Goal: Information Seeking & Learning: Learn about a topic

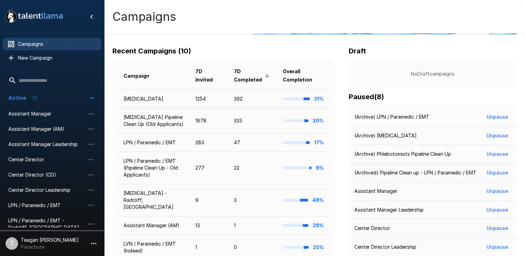
scroll to position [103, 0]
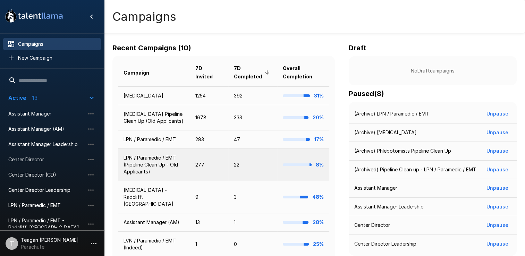
click at [182, 167] on td "LPN / Paramedic / EMT (Pipeline Clean Up - Old Applicants)" at bounding box center [154, 165] width 72 height 32
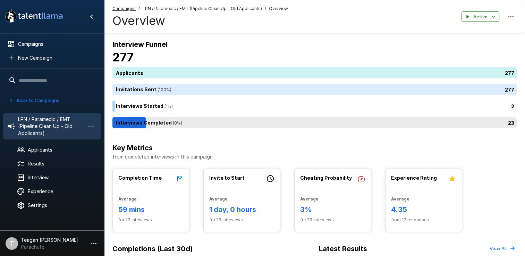
click at [136, 124] on div "23" at bounding box center [316, 122] width 407 height 11
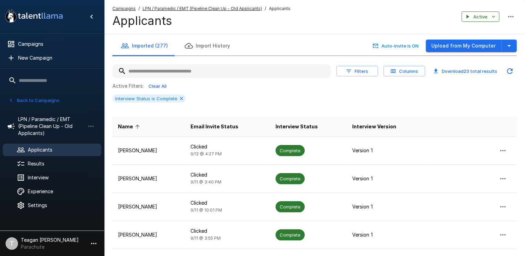
click at [324, 61] on div "Filters Columns Download 23 total results Active Filters: Clear All Interview S…" at bounding box center [315, 248] width 405 height 385
click at [393, 75] on button "Columns" at bounding box center [405, 71] width 42 height 11
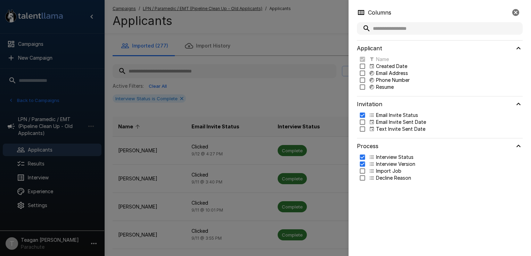
click at [304, 85] on div at bounding box center [265, 128] width 531 height 256
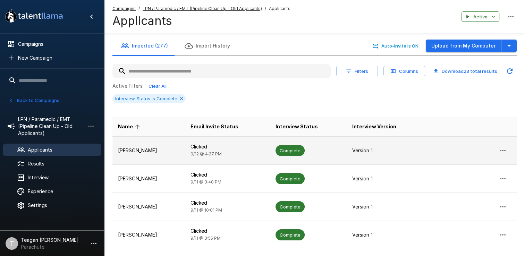
click at [304, 150] on span "Complete" at bounding box center [290, 151] width 29 height 7
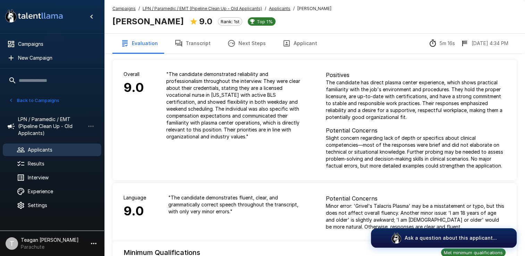
click at [239, 11] on u "LPN / Paramedic / EMT (Pipeline Clean Up - Old Applicants)" at bounding box center [202, 8] width 119 height 5
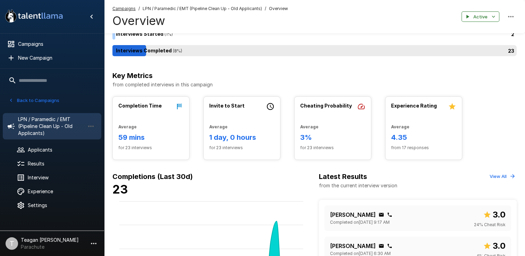
scroll to position [73, 0]
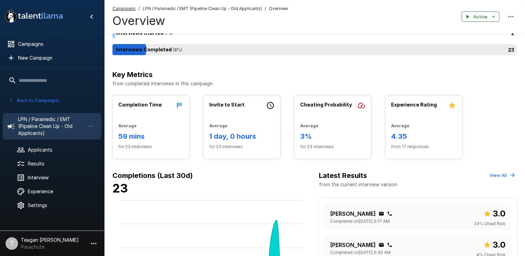
click at [128, 44] on div "23" at bounding box center [316, 49] width 407 height 11
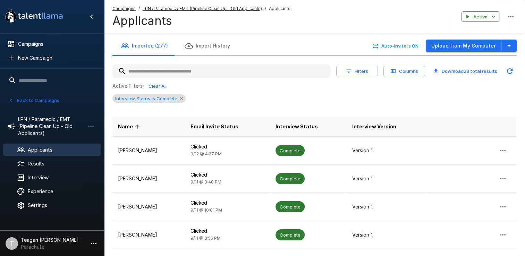
click at [179, 100] on icon at bounding box center [182, 99] width 6 height 6
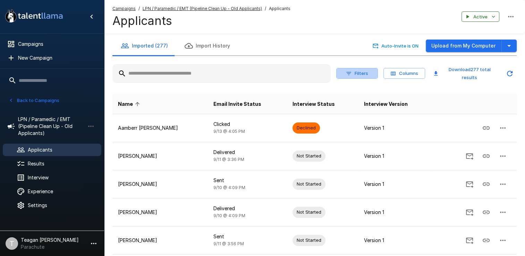
click at [366, 73] on button "Filters" at bounding box center [357, 73] width 42 height 11
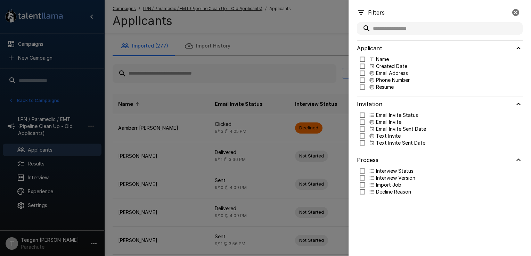
click at [332, 49] on div at bounding box center [265, 128] width 531 height 256
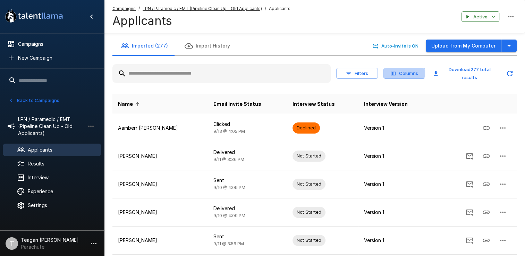
click at [397, 75] on button "Columns" at bounding box center [405, 73] width 42 height 11
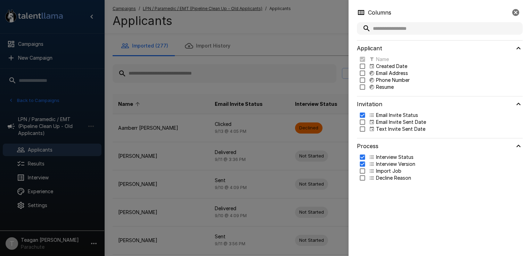
click at [305, 50] on div at bounding box center [265, 128] width 531 height 256
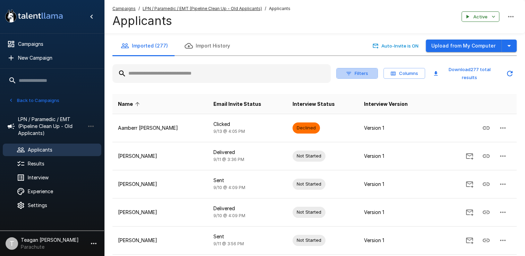
click at [360, 73] on button "Filters" at bounding box center [357, 73] width 42 height 11
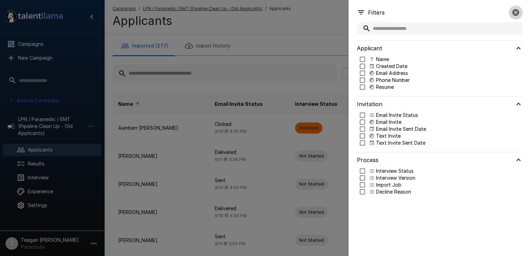
click at [514, 14] on icon "button" at bounding box center [515, 12] width 7 height 7
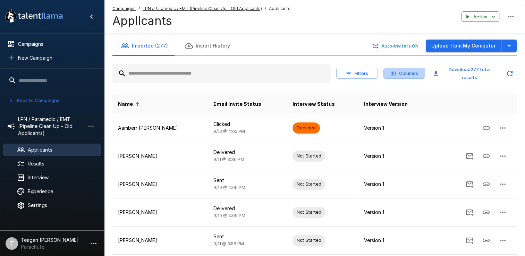
click at [407, 70] on button "Columns" at bounding box center [405, 73] width 42 height 11
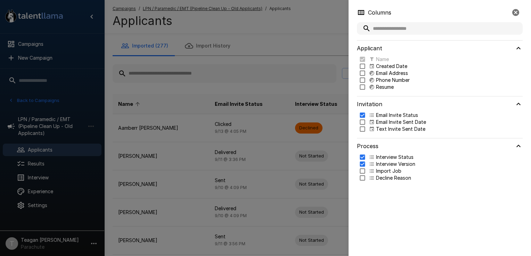
click at [305, 36] on div at bounding box center [265, 128] width 531 height 256
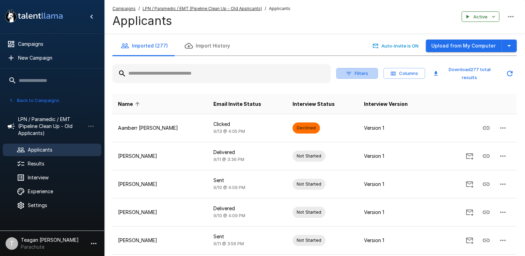
click at [346, 70] on icon "button" at bounding box center [349, 73] width 6 height 6
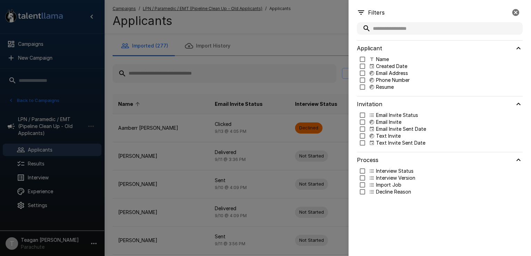
click at [217, 31] on div at bounding box center [265, 128] width 531 height 256
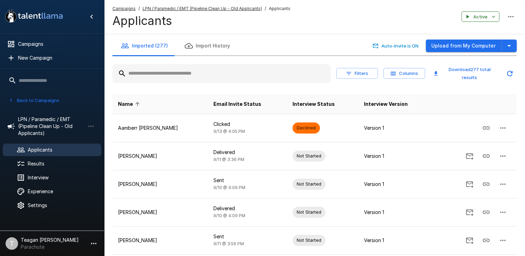
click at [125, 9] on u "Campaigns" at bounding box center [124, 8] width 23 height 5
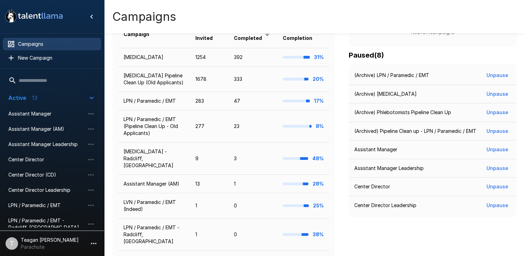
scroll to position [142, 0]
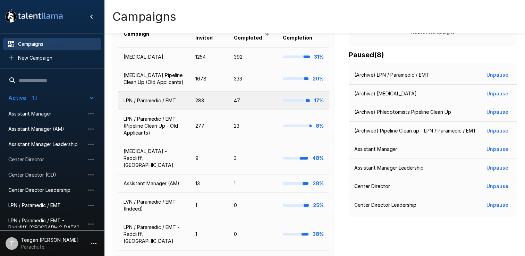
click at [162, 98] on td "LPN / Paramedic / EMT" at bounding box center [154, 101] width 72 height 18
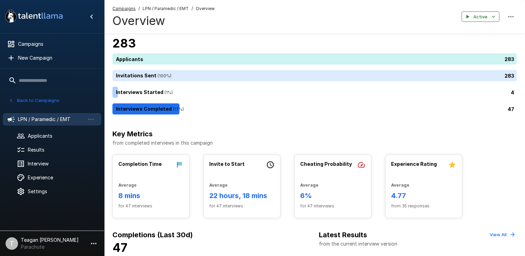
scroll to position [14, 0]
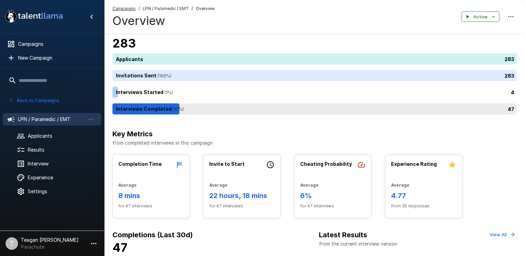
click at [158, 113] on div "47" at bounding box center [316, 108] width 407 height 11
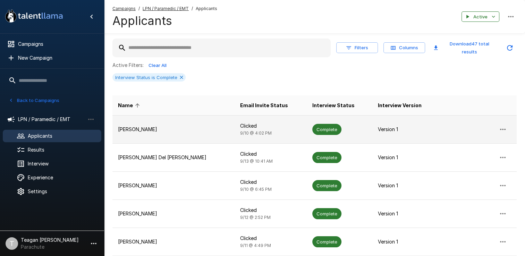
scroll to position [30, 0]
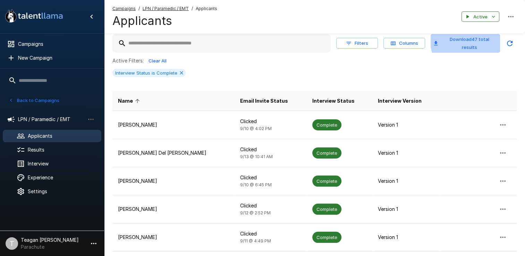
click at [473, 41] on button "Download 47 total results" at bounding box center [465, 43] width 69 height 19
click at [307, 37] on input "text" at bounding box center [222, 43] width 218 height 13
click at [308, 24] on div "Campaigns / LPN / Paramedic / EMT / Applicants Applicants Active" at bounding box center [314, 16] width 421 height 33
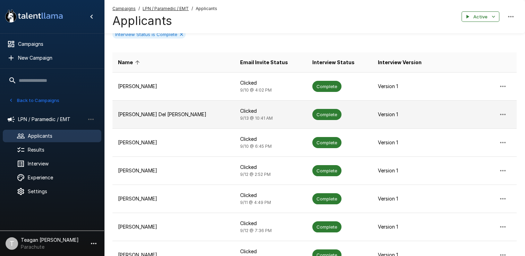
scroll to position [72, 0]
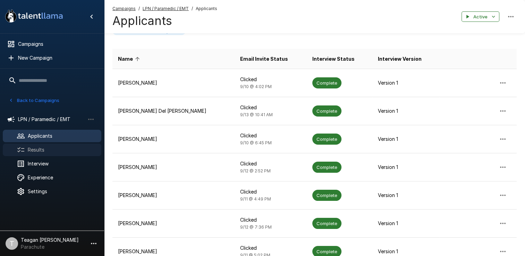
click at [30, 153] on span "Results" at bounding box center [62, 150] width 68 height 7
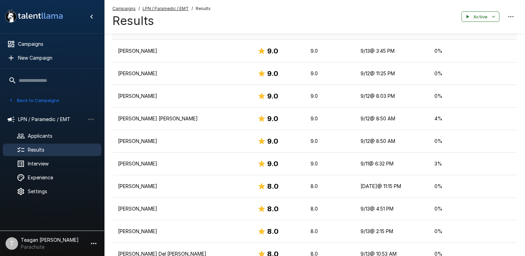
scroll to position [85, 0]
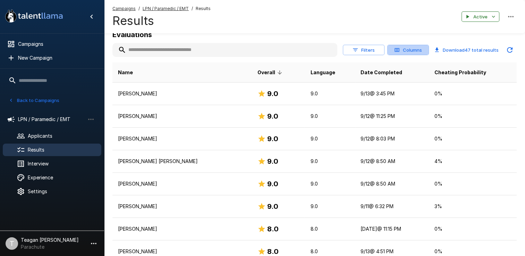
click at [420, 49] on button "Columns" at bounding box center [409, 50] width 42 height 11
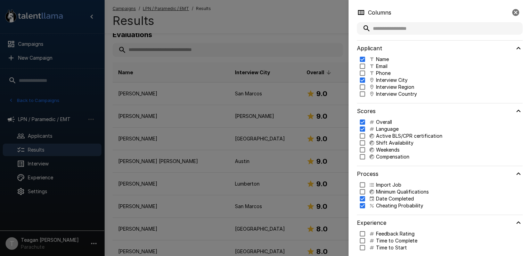
click at [281, 33] on div at bounding box center [265, 128] width 531 height 256
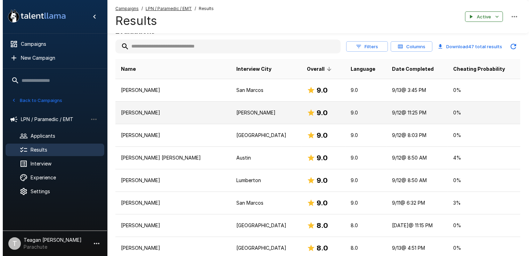
scroll to position [87, 0]
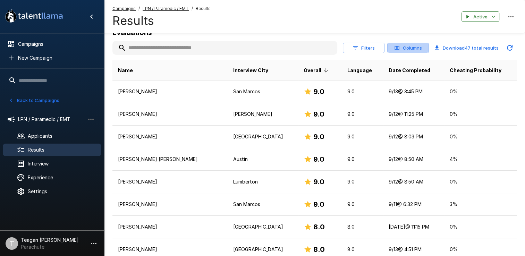
click at [400, 48] on icon "button" at bounding box center [397, 48] width 6 height 6
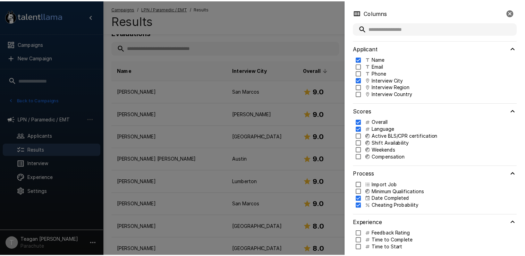
scroll to position [34, 0]
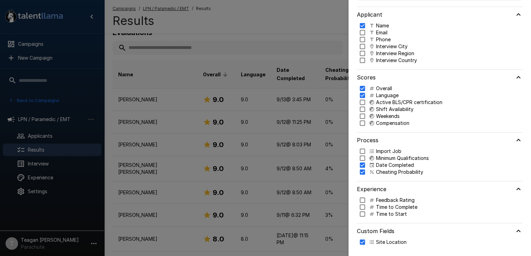
click at [277, 19] on div at bounding box center [265, 128] width 531 height 256
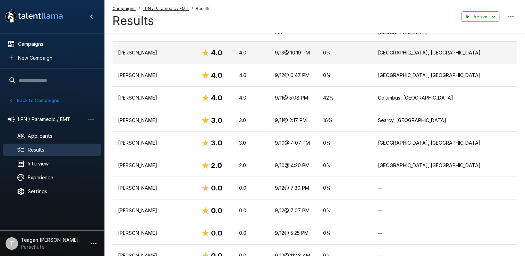
scroll to position [918, 0]
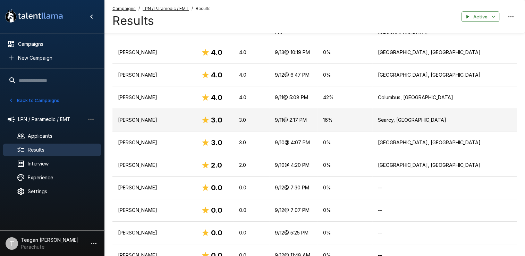
click at [140, 117] on p "Deidre Griffin" at bounding box center [154, 120] width 72 height 7
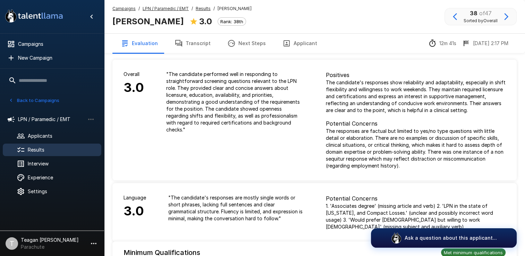
click at [188, 53] on button "Transcript" at bounding box center [192, 43] width 53 height 19
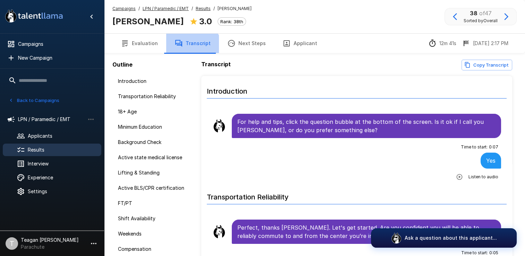
click at [188, 53] on div "Evaluation Transcript Next Steps Applicant" at bounding box center [219, 43] width 213 height 19
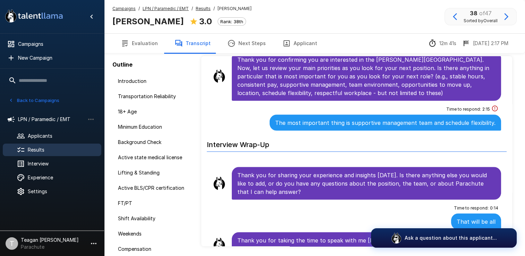
scroll to position [21, 0]
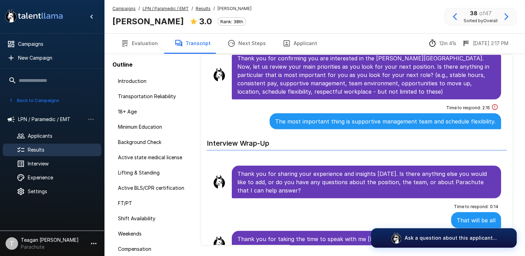
scroll to position [43, 0]
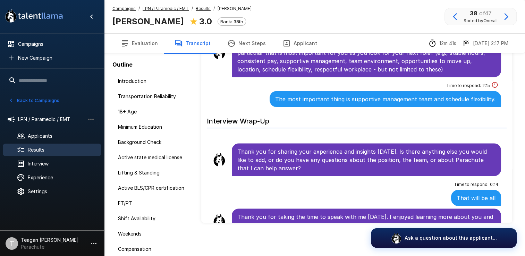
click at [197, 10] on u "Results" at bounding box center [203, 8] width 15 height 5
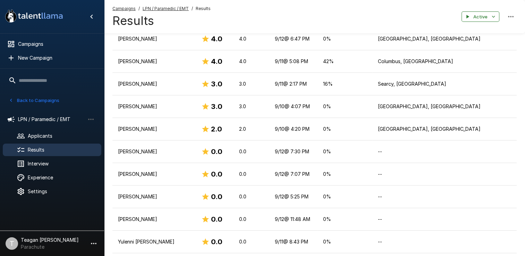
scroll to position [1019, 0]
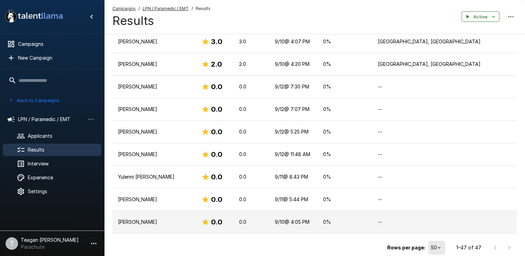
click at [152, 219] on p "Whitney Jones" at bounding box center [154, 222] width 72 height 7
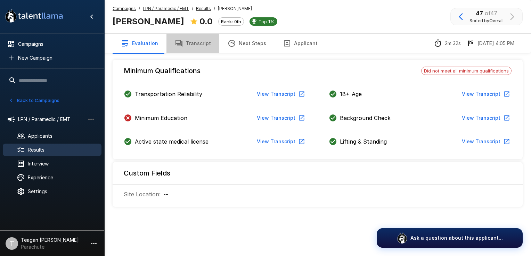
click at [195, 38] on button "Transcript" at bounding box center [192, 43] width 53 height 19
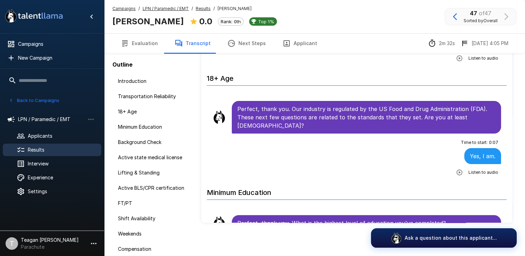
scroll to position [180, 0]
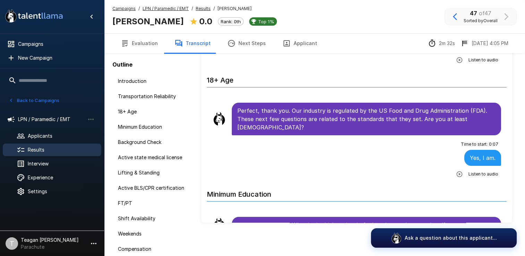
click at [156, 10] on u "LPN / Paramedic / EMT" at bounding box center [166, 8] width 46 height 5
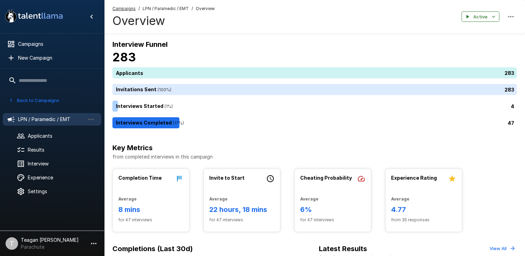
click at [166, 6] on span "LPN / Paramedic / EMT" at bounding box center [166, 8] width 46 height 7
click at [166, 8] on span "LPN / Paramedic / EMT" at bounding box center [166, 8] width 46 height 7
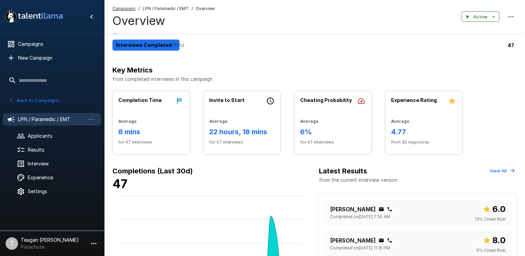
scroll to position [60, 0]
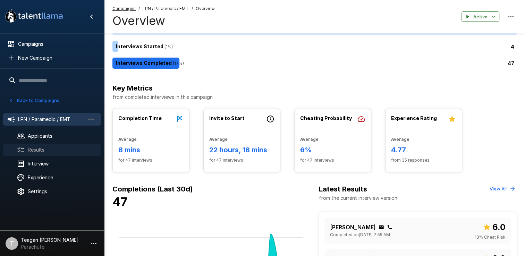
click at [38, 149] on span "Results" at bounding box center [62, 150] width 68 height 7
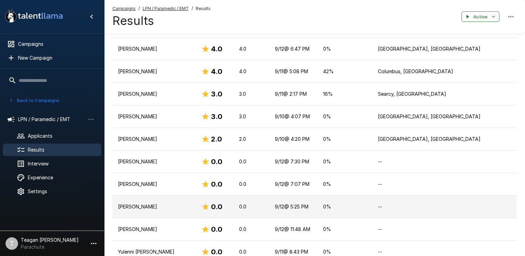
scroll to position [943, 0]
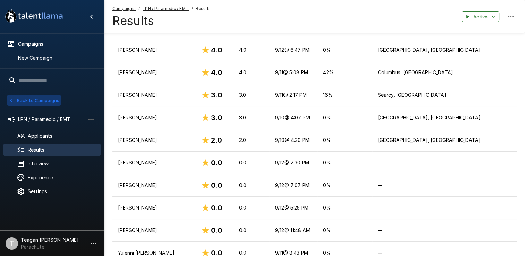
click at [28, 98] on button "Back to Campaigns" at bounding box center [34, 100] width 54 height 11
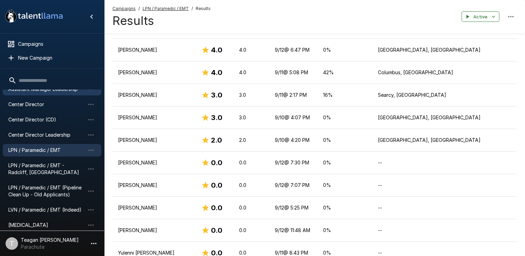
scroll to position [56, 0]
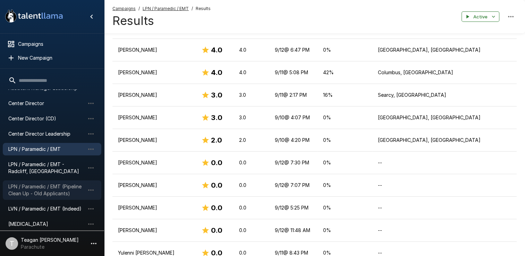
click at [37, 188] on span "LPN / Paramedic / EMT (Pipeline Clean Up - Old Applicants)" at bounding box center [46, 190] width 76 height 14
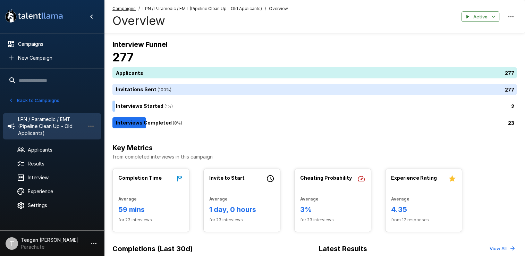
click at [175, 168] on div "Key Metrics from completed interviews in this campaign" at bounding box center [315, 155] width 405 height 26
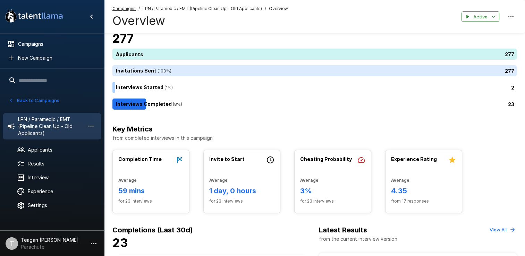
scroll to position [27, 0]
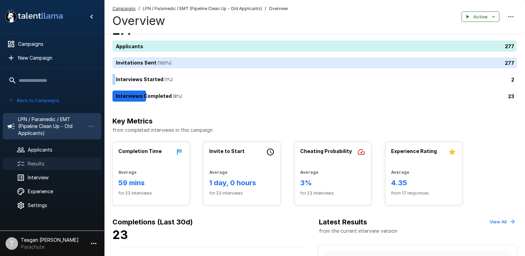
click at [40, 166] on span "Results" at bounding box center [62, 163] width 68 height 7
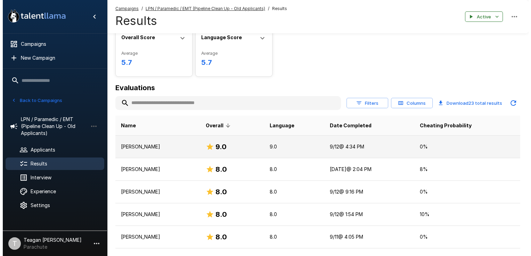
scroll to position [25, 0]
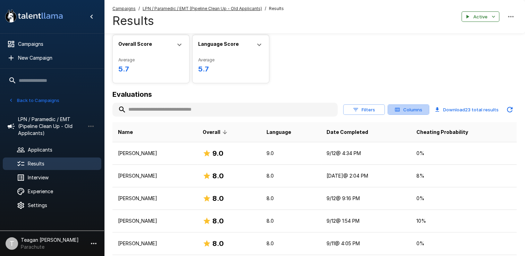
click at [415, 112] on button "Columns" at bounding box center [409, 110] width 42 height 11
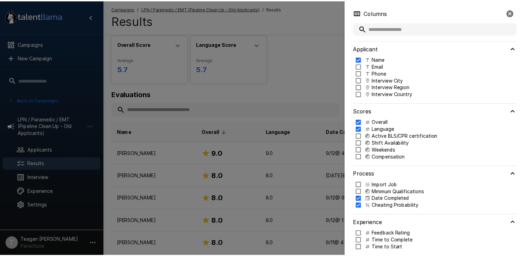
scroll to position [34, 0]
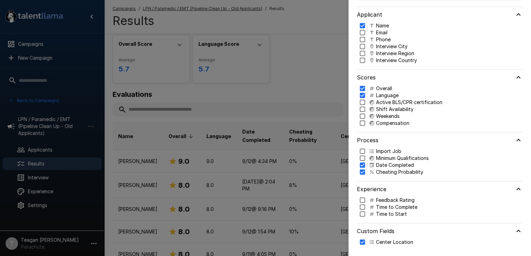
click at [331, 84] on div at bounding box center [265, 128] width 531 height 256
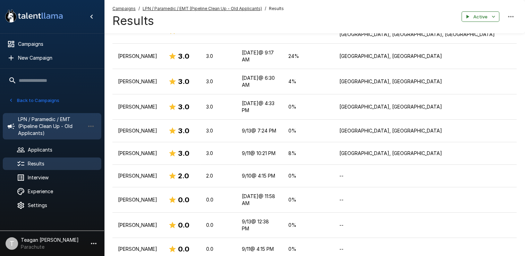
scroll to position [443, 0]
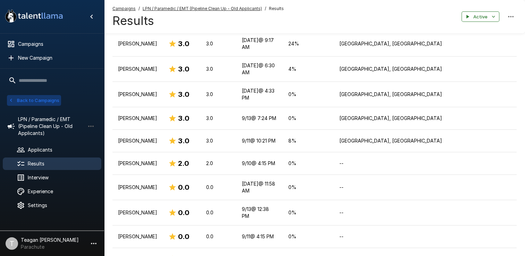
click at [19, 103] on button "Back to Campaigns" at bounding box center [34, 100] width 54 height 11
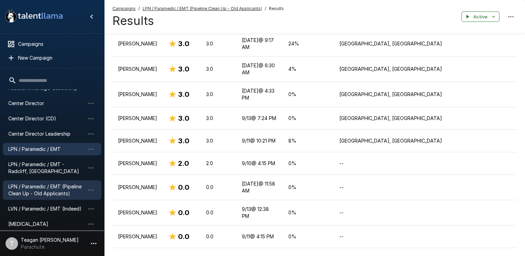
click at [31, 153] on div "LPN / Paramedic / EMT" at bounding box center [52, 149] width 99 height 13
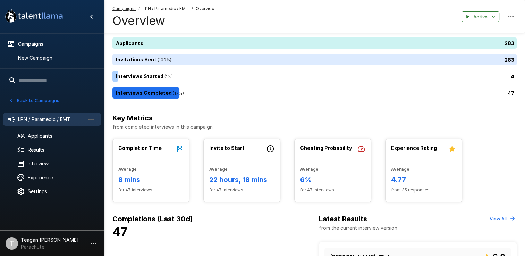
scroll to position [30, 0]
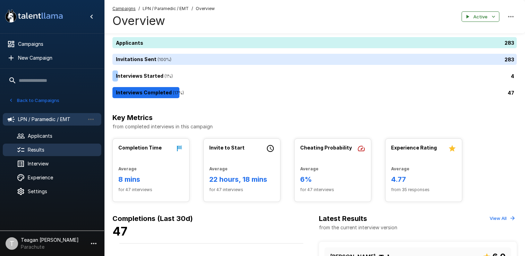
click at [35, 148] on span "Results" at bounding box center [62, 150] width 68 height 7
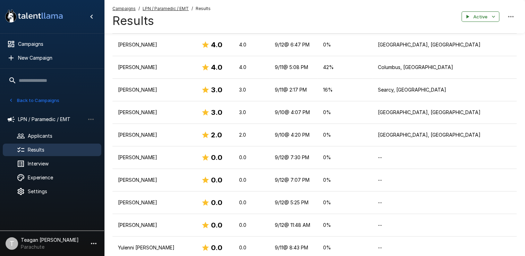
scroll to position [905, 0]
